Goal: Task Accomplishment & Management: Manage account settings

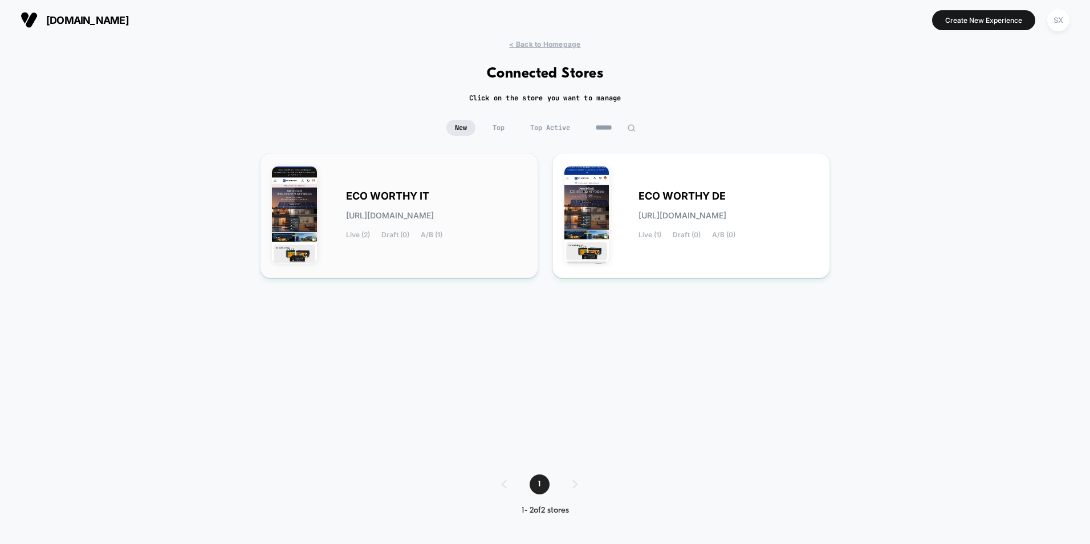
click at [457, 222] on div "ECO WORTHY IT [URL][DOMAIN_NAME] Live (2) Draft (0) A/B (1)" at bounding box center [436, 215] width 180 height 47
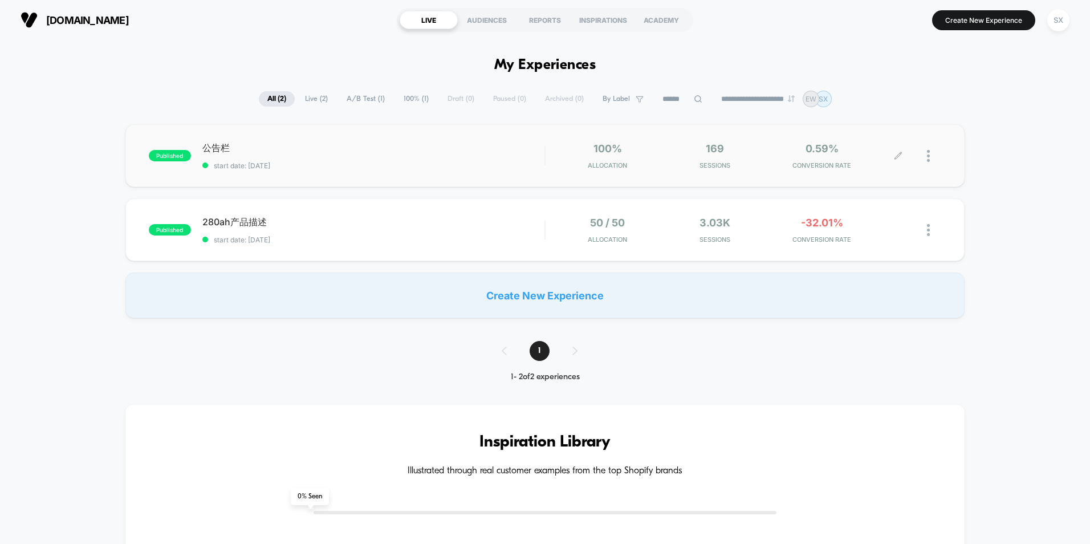
click at [927, 155] on img at bounding box center [928, 156] width 3 height 12
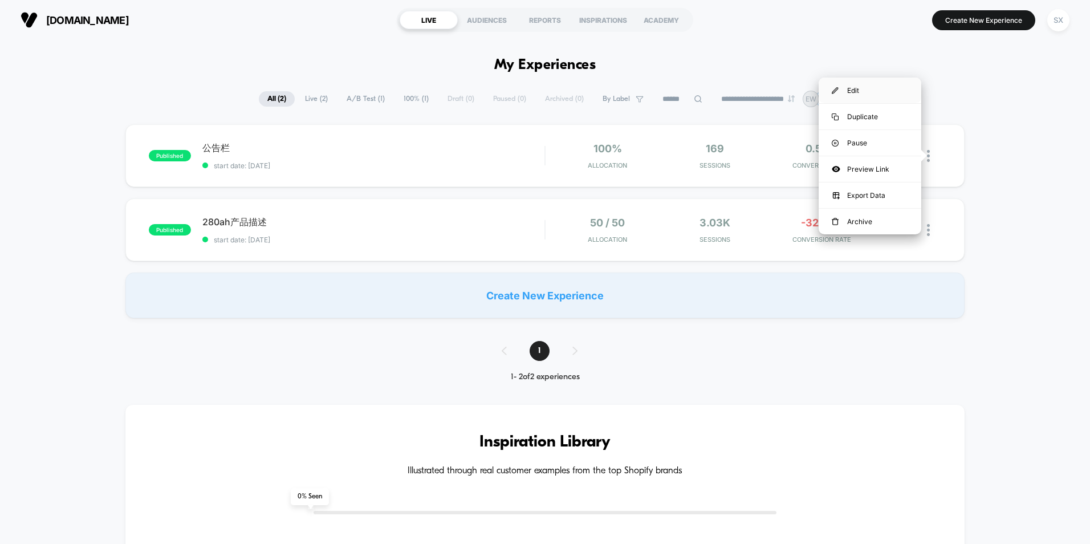
click at [875, 92] on div "Edit" at bounding box center [870, 91] width 103 height 26
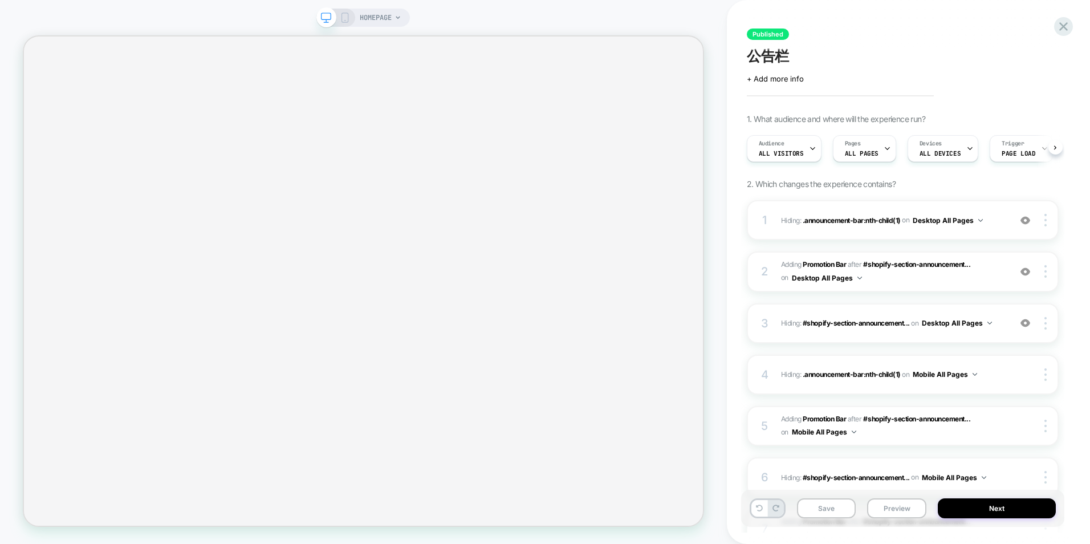
scroll to position [0, 1]
click at [344, 17] on icon at bounding box center [345, 18] width 10 height 10
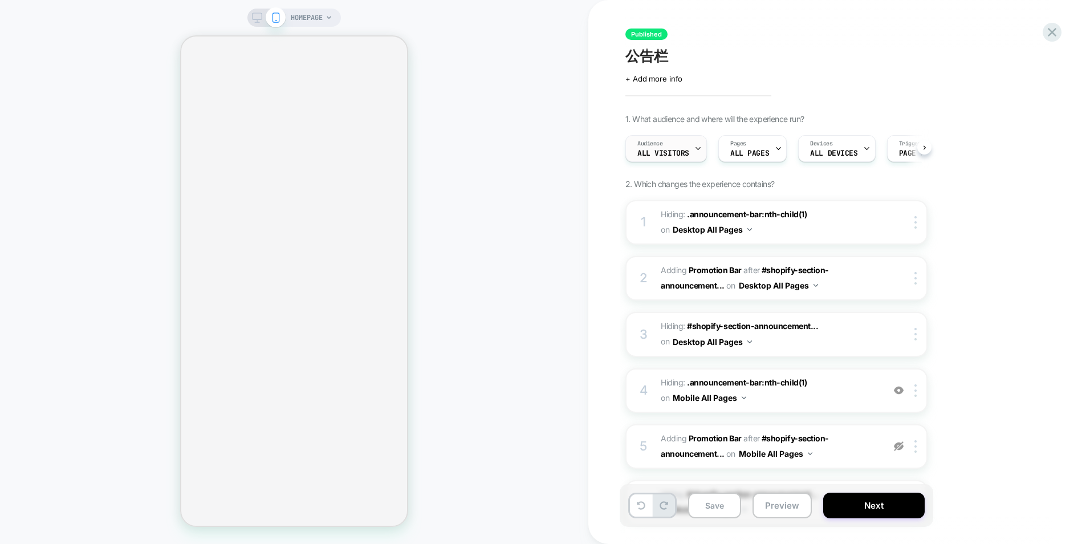
scroll to position [0, 1]
click at [509, 88] on div "HOMEPAGE" at bounding box center [294, 271] width 588 height 521
click at [260, 15] on icon at bounding box center [257, 18] width 10 height 10
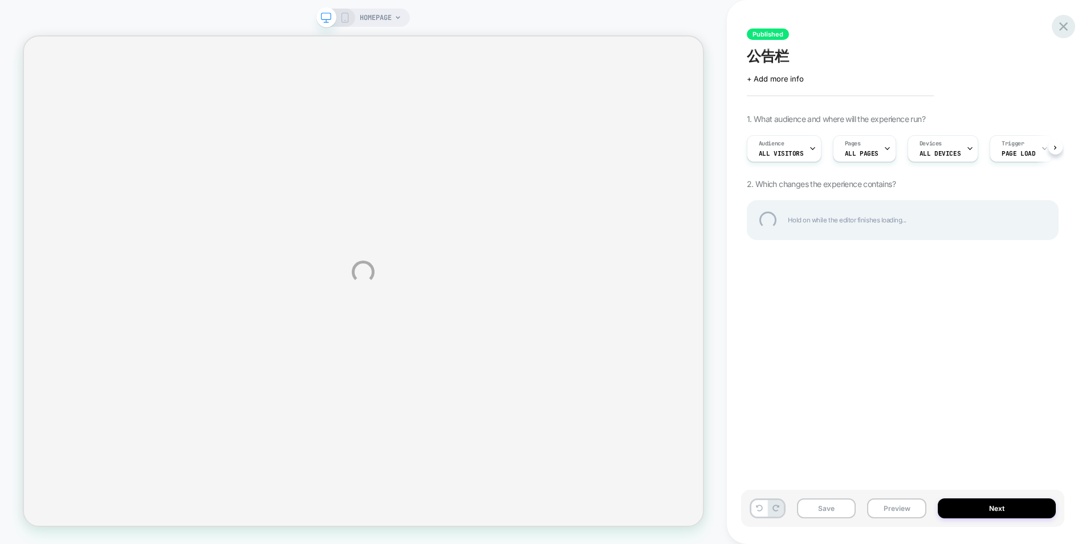
click at [1067, 23] on div at bounding box center [1063, 26] width 23 height 23
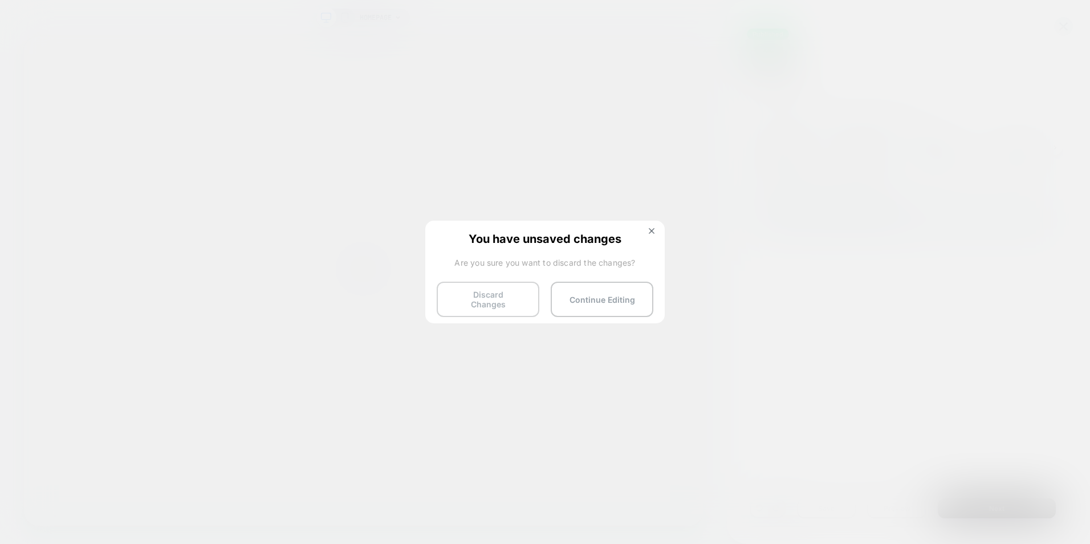
click at [497, 287] on button "Discard Changes" at bounding box center [488, 299] width 103 height 35
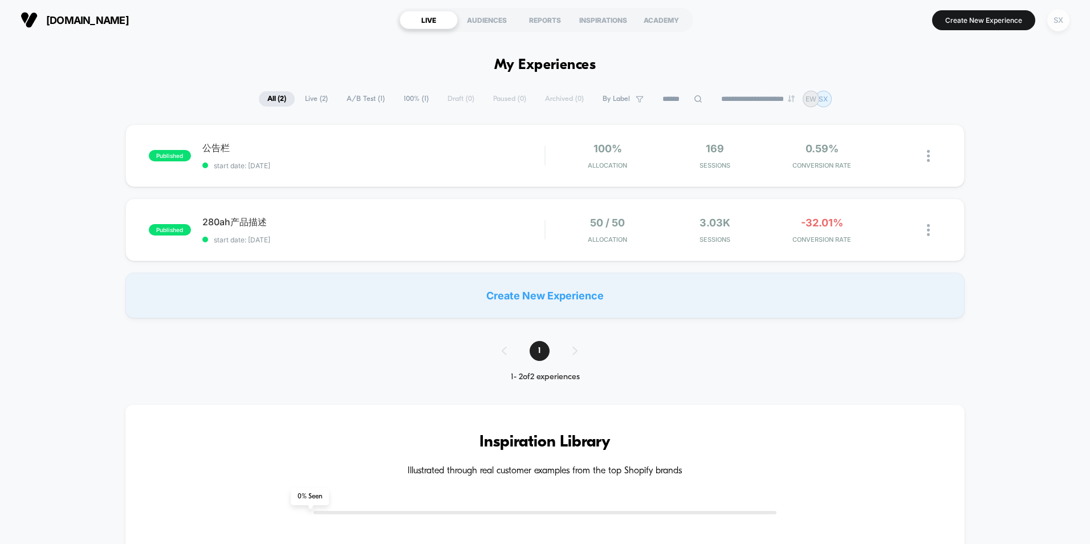
click at [1059, 23] on div "SX" at bounding box center [1058, 20] width 22 height 22
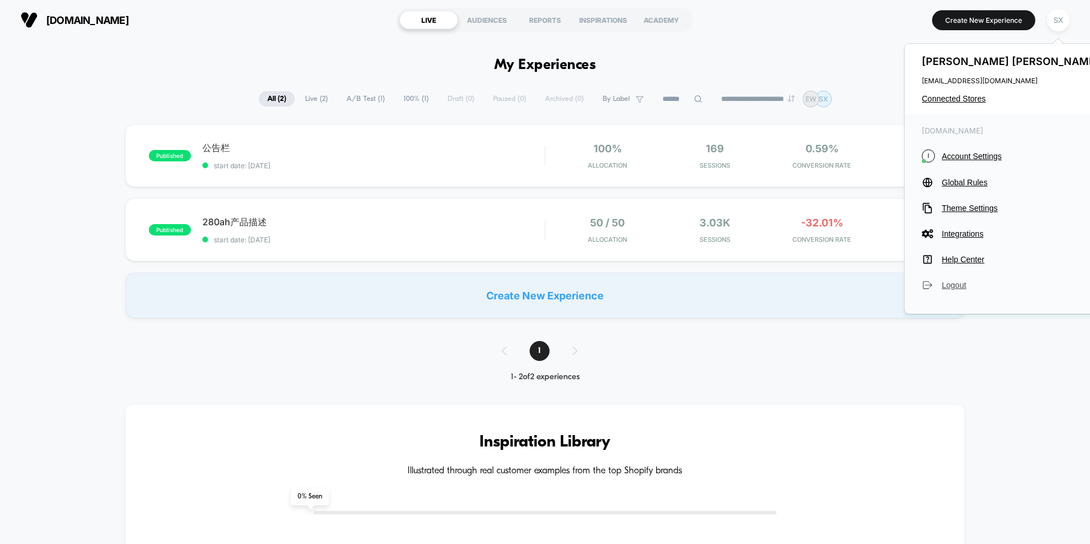
click at [953, 288] on span "Logout" at bounding box center [1022, 284] width 160 height 9
